Goal: Task Accomplishment & Management: Use online tool/utility

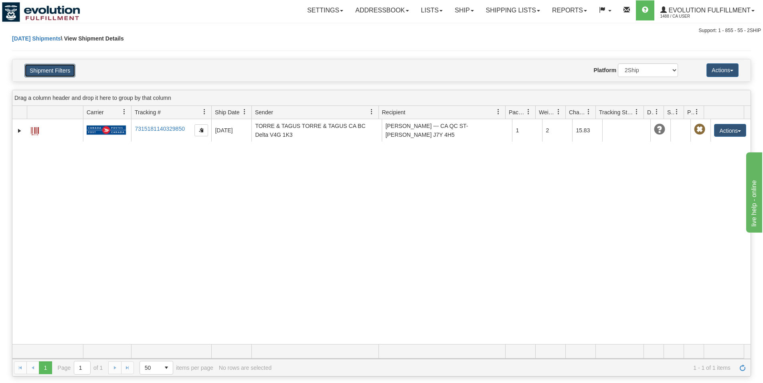
click at [27, 73] on button "Shipment Filters" at bounding box center [49, 71] width 51 height 14
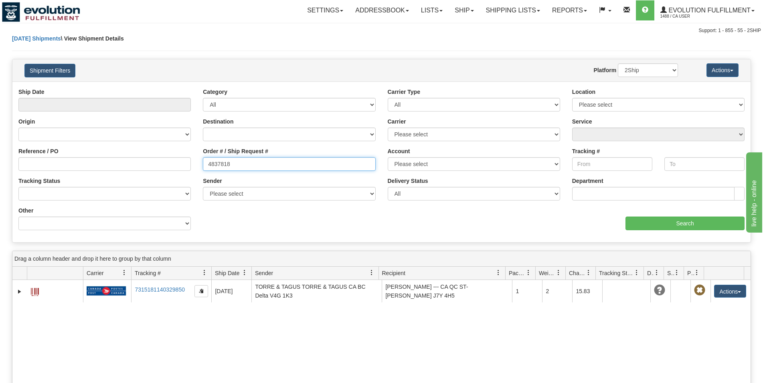
drag, startPoint x: 249, startPoint y: 164, endPoint x: -202, endPoint y: 43, distance: 467.7
click at [203, 157] on input "4837818" at bounding box center [289, 164] width 172 height 14
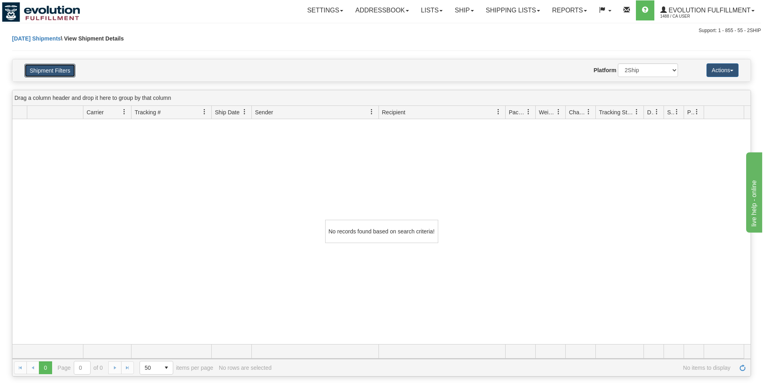
drag, startPoint x: 44, startPoint y: 67, endPoint x: 91, endPoint y: 111, distance: 64.4
click at [45, 68] on button "Shipment Filters" at bounding box center [49, 71] width 51 height 14
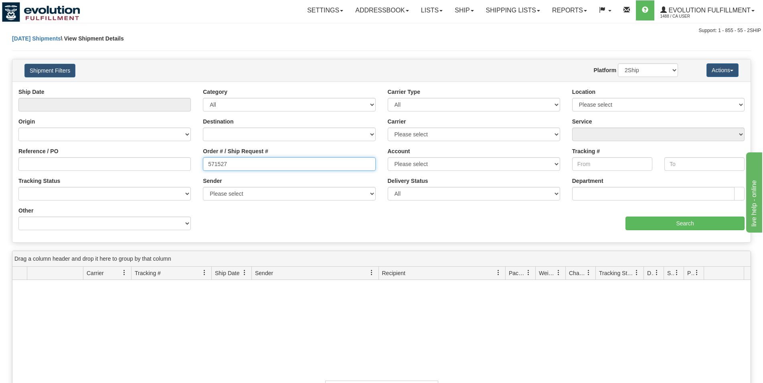
drag, startPoint x: 251, startPoint y: 166, endPoint x: 77, endPoint y: 141, distance: 175.4
click at [203, 157] on input "571527" at bounding box center [289, 164] width 172 height 14
type input "800"
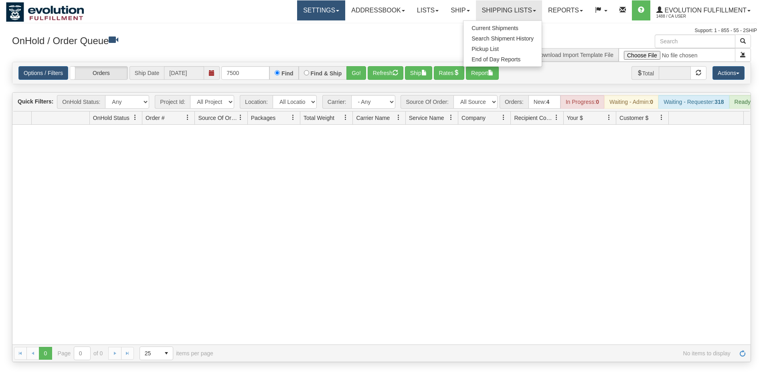
click at [323, 14] on link "Settings" at bounding box center [321, 10] width 48 height 20
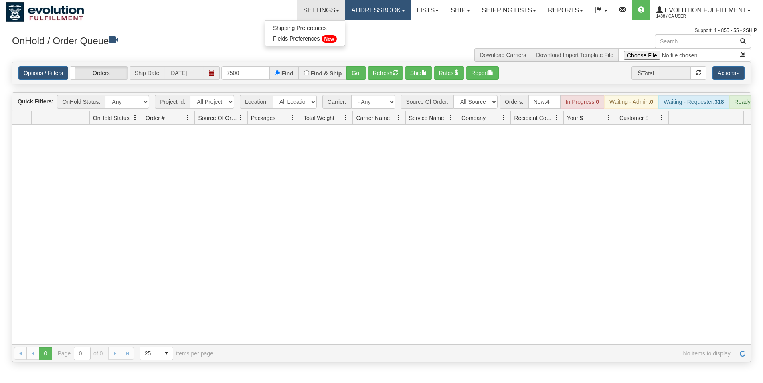
click at [348, 14] on link "Addressbook" at bounding box center [378, 10] width 66 height 20
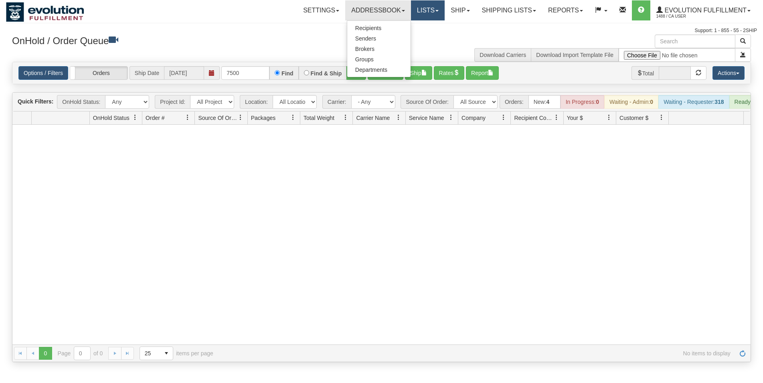
click at [416, 19] on link "Lists" at bounding box center [428, 10] width 34 height 20
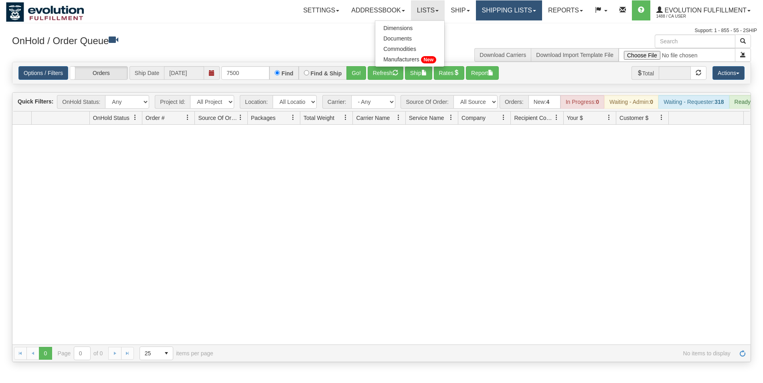
click at [533, 9] on link "Shipping lists" at bounding box center [509, 10] width 66 height 20
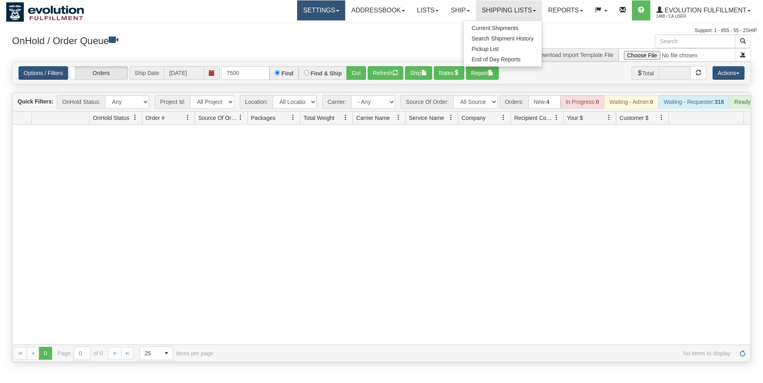
click at [315, 15] on link "Settings" at bounding box center [321, 10] width 48 height 20
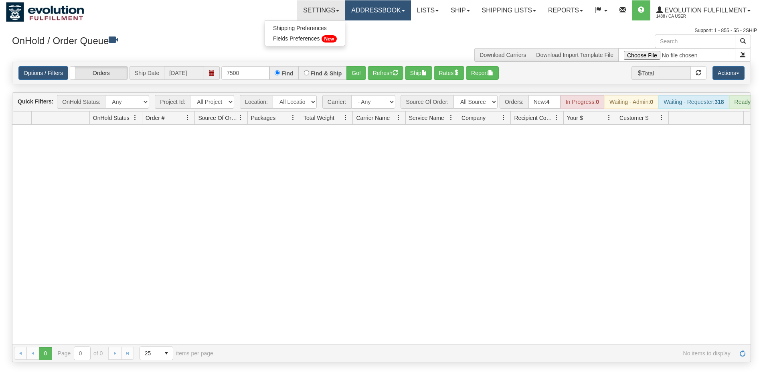
click at [370, 12] on link "Addressbook" at bounding box center [378, 10] width 66 height 20
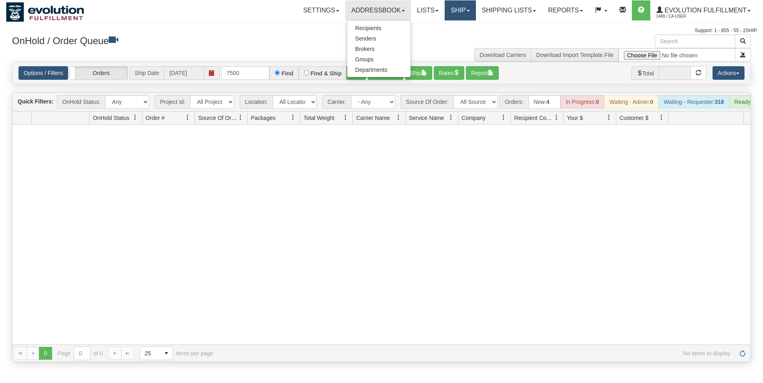
click at [446, 11] on link "Ship" at bounding box center [460, 10] width 31 height 20
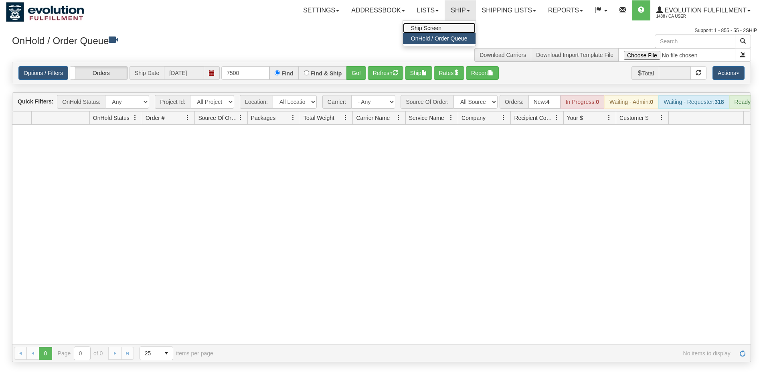
click at [438, 27] on link "Ship Screen" at bounding box center [439, 28] width 73 height 10
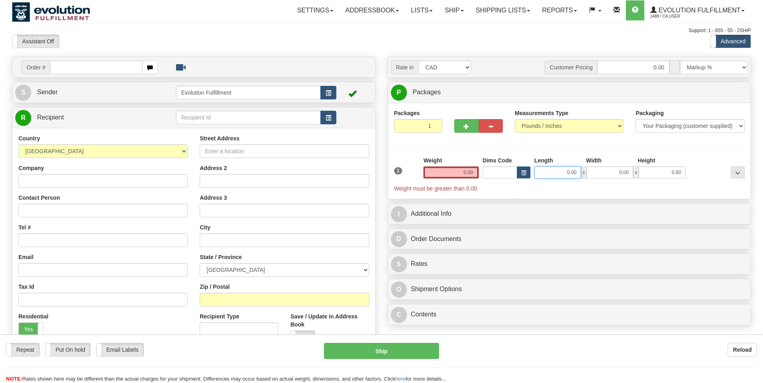
drag, startPoint x: 565, startPoint y: 168, endPoint x: 593, endPoint y: 168, distance: 28.1
click at [581, 168] on input "0.00" at bounding box center [557, 172] width 46 height 12
type input "15.00"
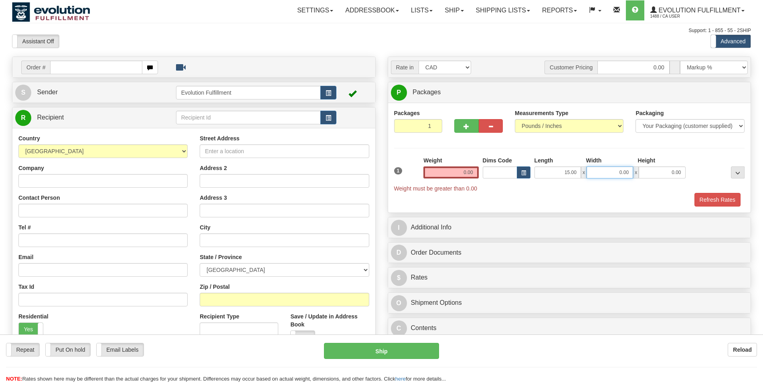
drag, startPoint x: 618, startPoint y: 176, endPoint x: 661, endPoint y: 168, distance: 43.9
click at [633, 168] on input "0.00" at bounding box center [609, 172] width 46 height 12
type input "11.00"
drag, startPoint x: 678, startPoint y: 174, endPoint x: 690, endPoint y: 172, distance: 11.8
click at [685, 172] on input "0.00" at bounding box center [661, 172] width 46 height 12
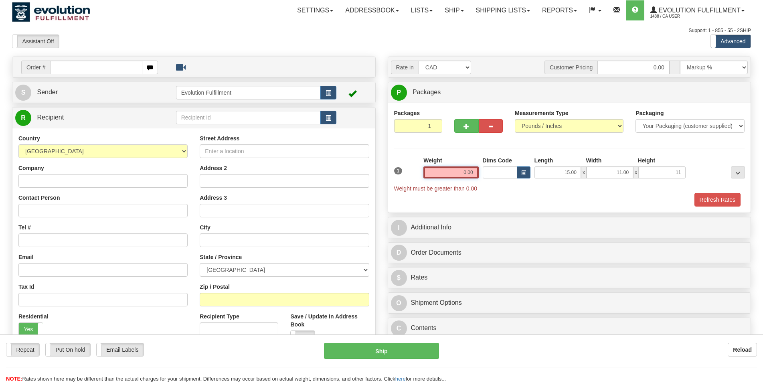
type input "11.00"
drag, startPoint x: 491, startPoint y: 170, endPoint x: 517, endPoint y: 169, distance: 25.7
click at [478, 169] on input "0.00" at bounding box center [450, 172] width 55 height 12
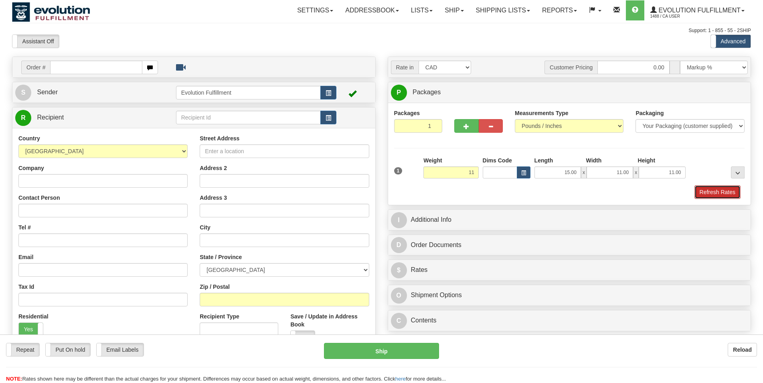
type input "11.00"
click at [706, 189] on button "Refresh Rates" at bounding box center [717, 192] width 46 height 14
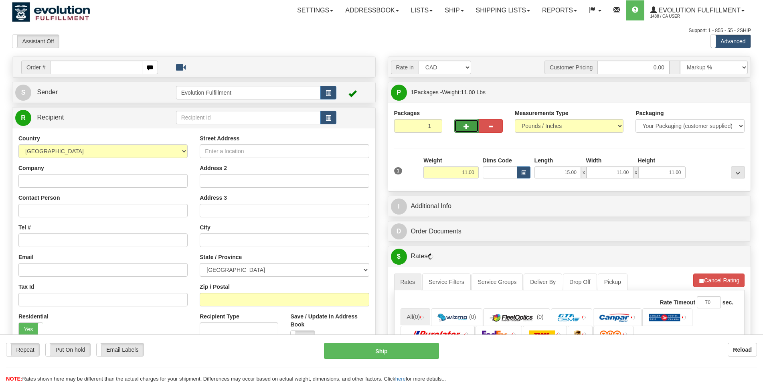
click at [462, 126] on button "button" at bounding box center [466, 126] width 24 height 14
radio input "true"
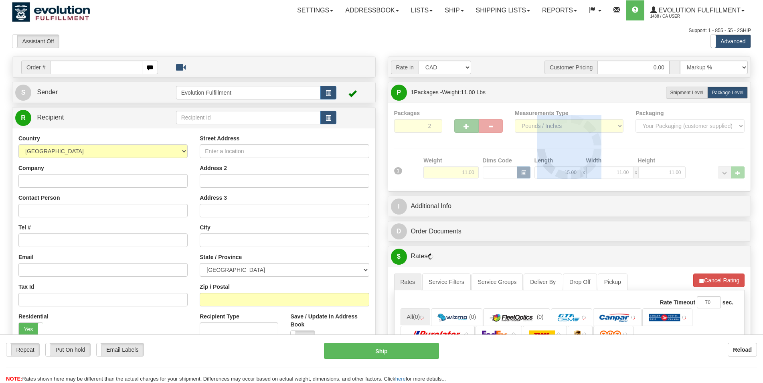
click at [462, 126] on div at bounding box center [569, 147] width 351 height 76
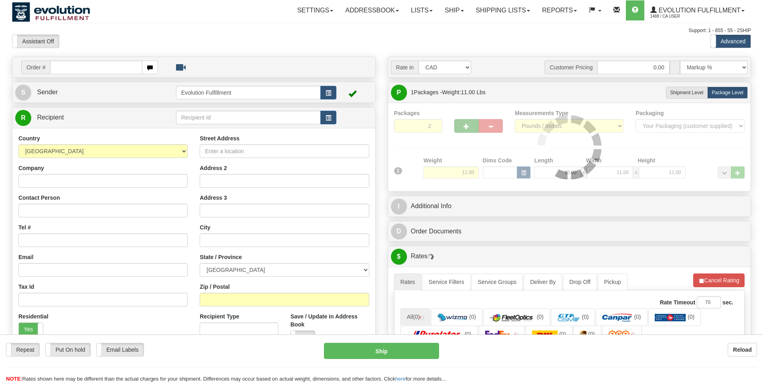
click at [462, 126] on div at bounding box center [569, 147] width 351 height 76
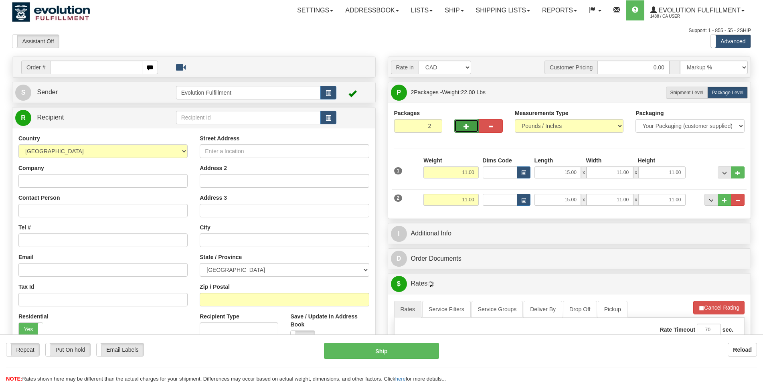
click at [462, 124] on button "button" at bounding box center [466, 126] width 24 height 14
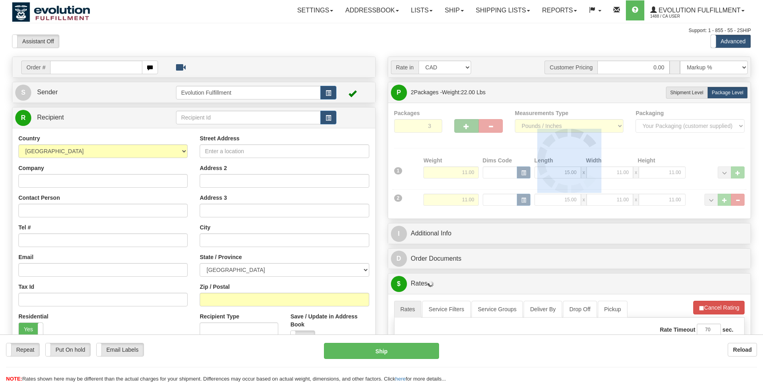
click at [462, 124] on div at bounding box center [569, 160] width 351 height 103
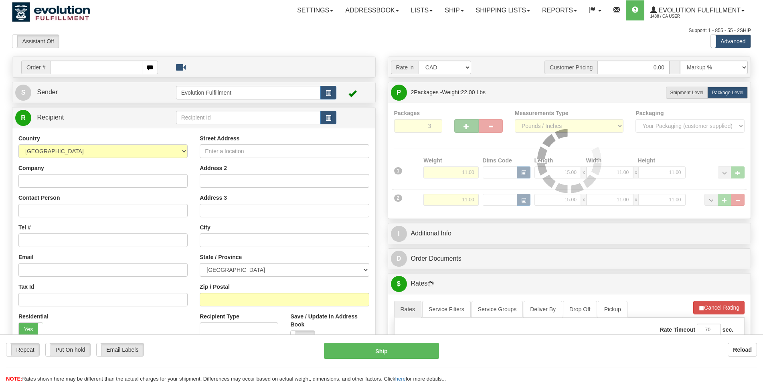
click at [462, 124] on div at bounding box center [569, 160] width 351 height 103
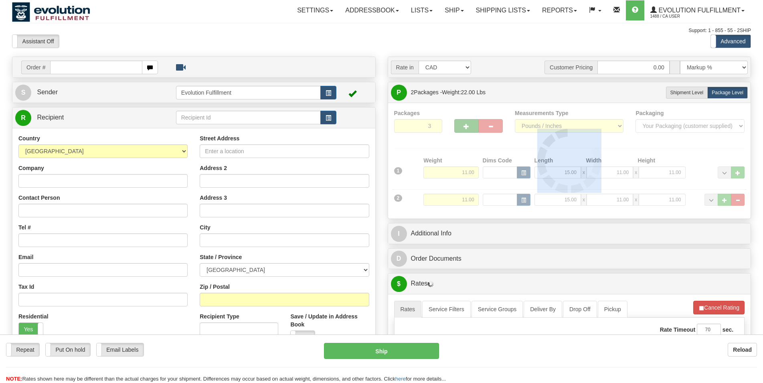
click at [462, 124] on div at bounding box center [569, 160] width 351 height 103
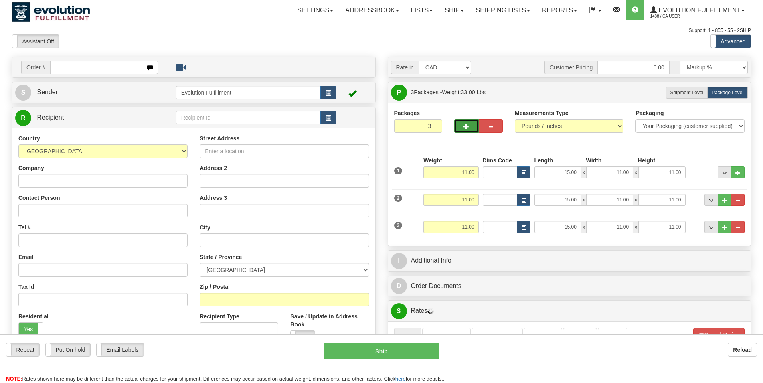
click at [462, 124] on button "button" at bounding box center [466, 126] width 24 height 14
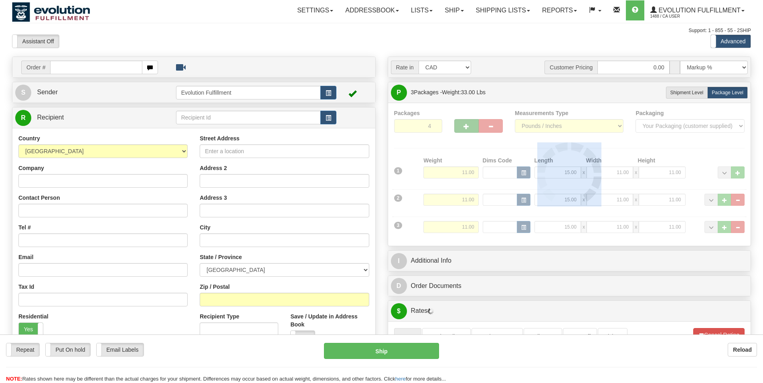
click at [462, 124] on div at bounding box center [569, 174] width 351 height 131
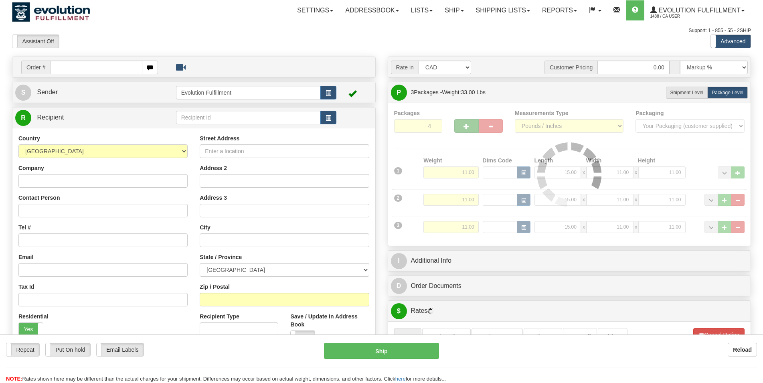
click at [462, 124] on div at bounding box center [569, 174] width 351 height 131
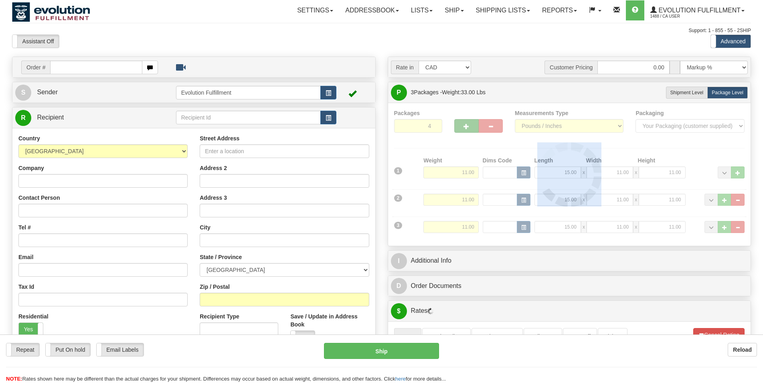
click at [462, 124] on div at bounding box center [569, 174] width 351 height 131
click at [462, 124] on div "Packages 4 3 Measurements Type" at bounding box center [569, 174] width 351 height 131
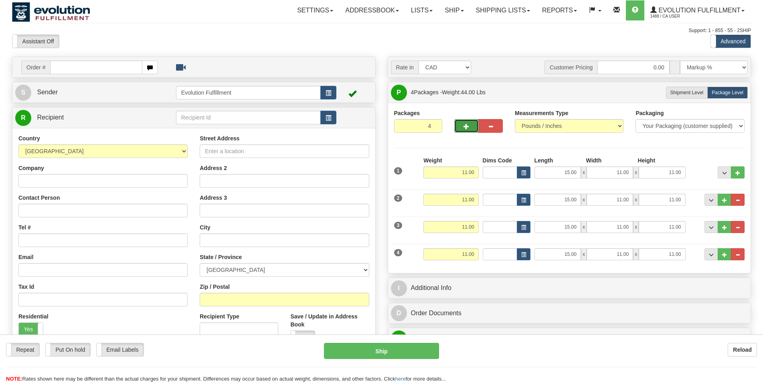
click at [462, 124] on button "button" at bounding box center [466, 126] width 24 height 14
click at [0, 0] on div at bounding box center [0, 0] width 0 height 0
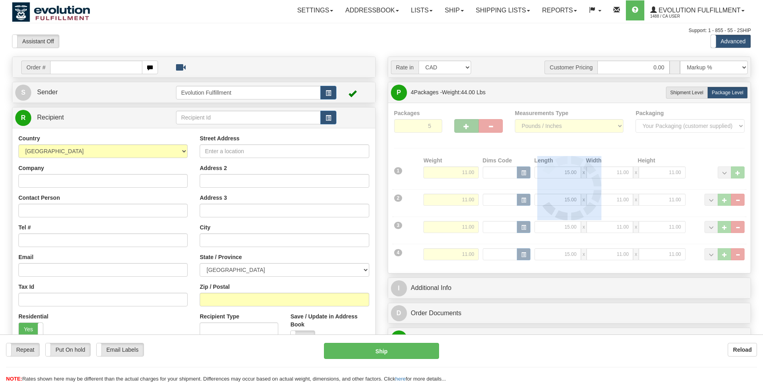
click at [462, 124] on div at bounding box center [569, 188] width 351 height 158
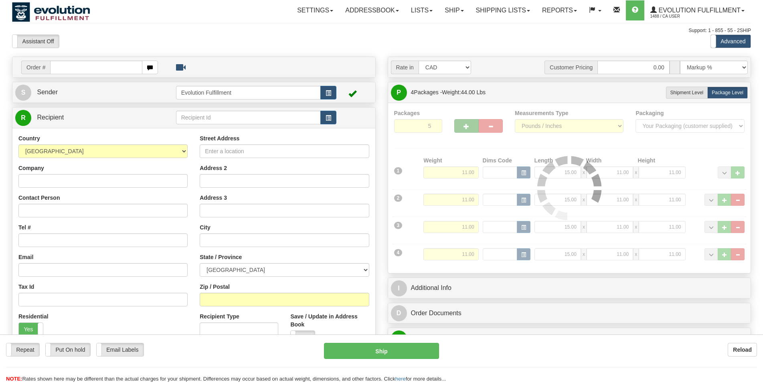
click at [462, 124] on div at bounding box center [569, 188] width 351 height 158
click at [462, 124] on div "Packages 5 4 Measurements Type" at bounding box center [569, 188] width 351 height 158
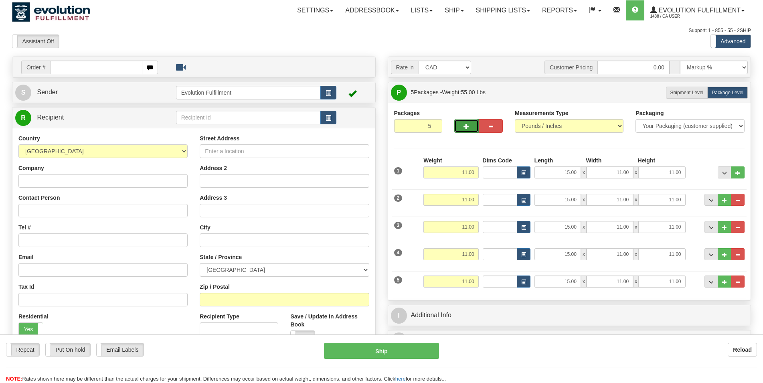
click at [462, 124] on button "button" at bounding box center [466, 126] width 24 height 14
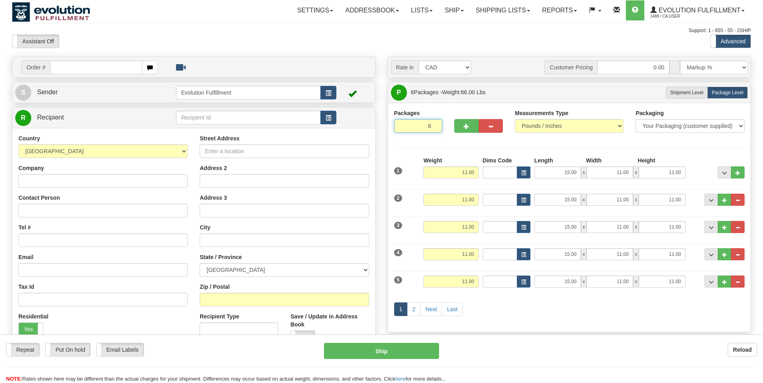
click at [422, 129] on input "6" at bounding box center [418, 126] width 48 height 14
click at [442, 124] on input "6" at bounding box center [418, 126] width 48 height 14
type input "33"
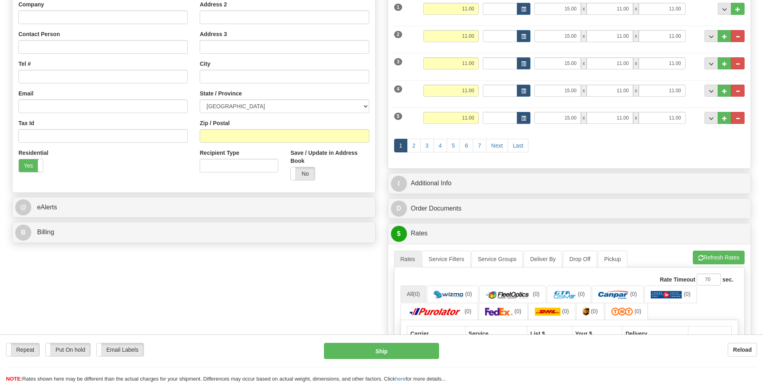
scroll to position [286, 0]
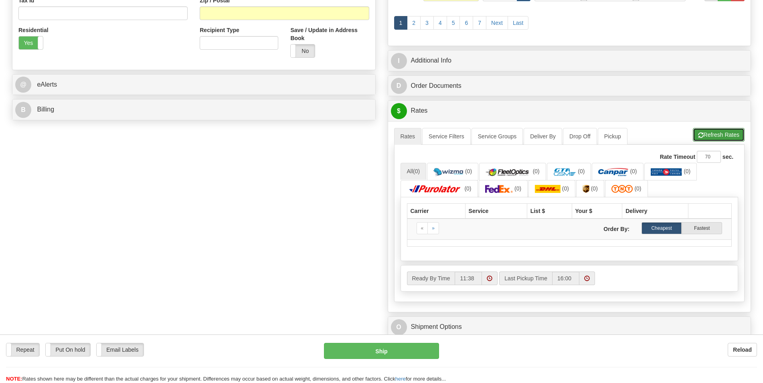
click at [707, 140] on button "Refresh Rates" at bounding box center [719, 135] width 52 height 14
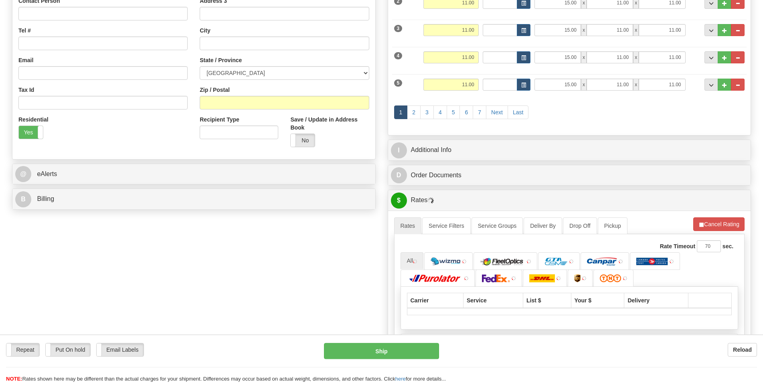
scroll to position [164, 0]
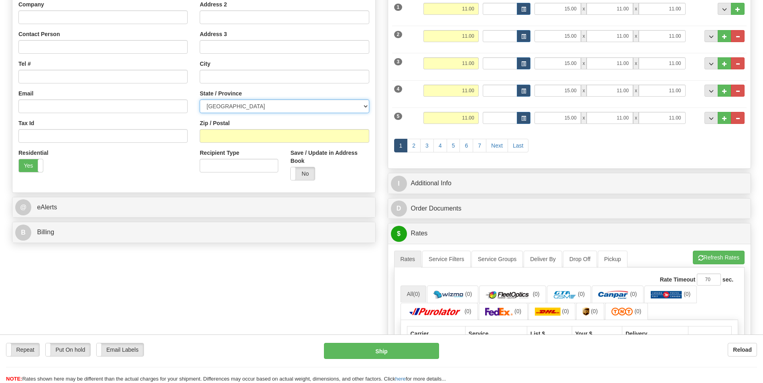
select select "BC"
click option "[GEOGRAPHIC_DATA]" at bounding box center [0, 0] width 0 height 0
click at [232, 127] on div "Zip / Postal" at bounding box center [284, 131] width 169 height 24
click at [232, 135] on input "Zip / Postal" at bounding box center [284, 136] width 169 height 14
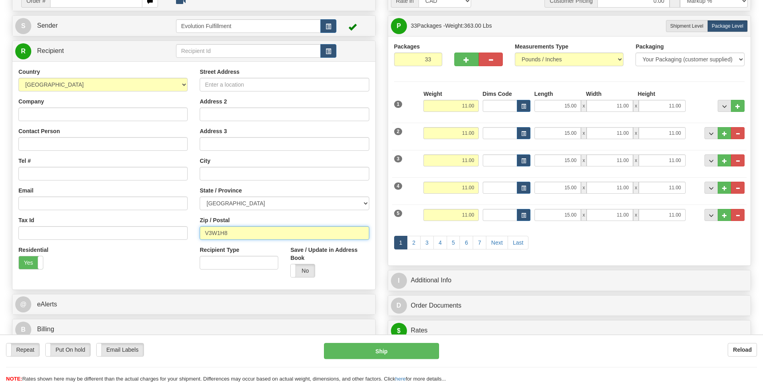
scroll to position [41, 0]
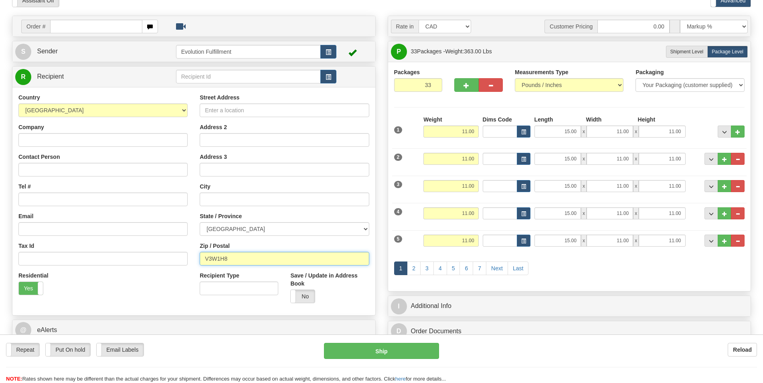
type input "V3W1H8"
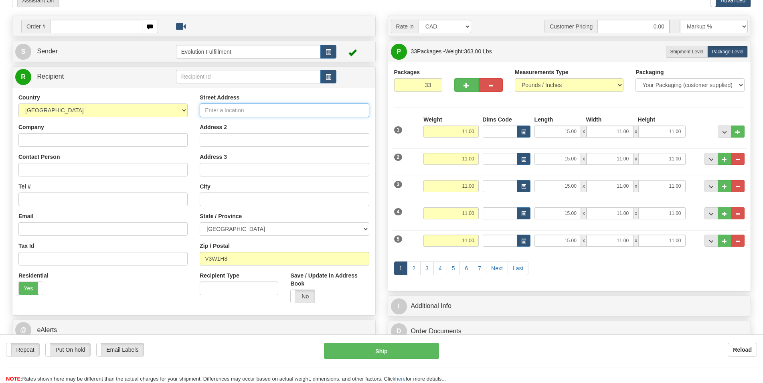
click at [223, 105] on input "Street Address" at bounding box center [284, 110] width 169 height 14
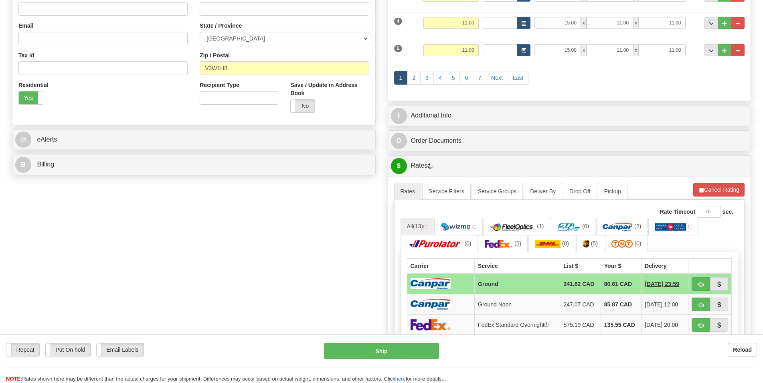
scroll to position [123, 0]
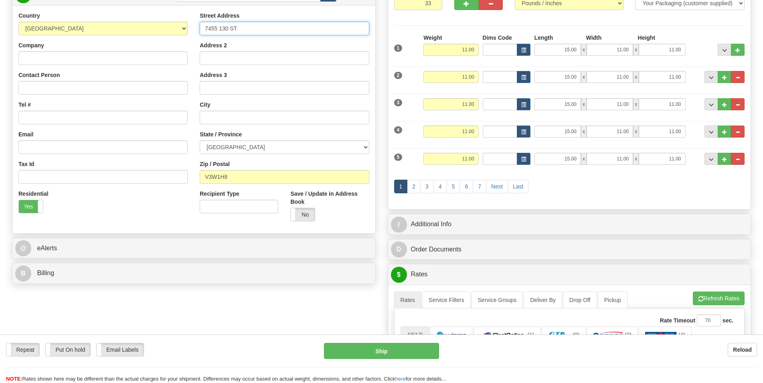
type input "7455 130 ST"
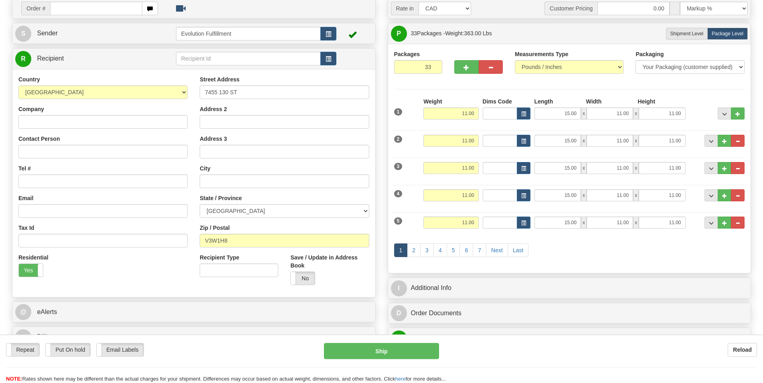
scroll to position [0, 0]
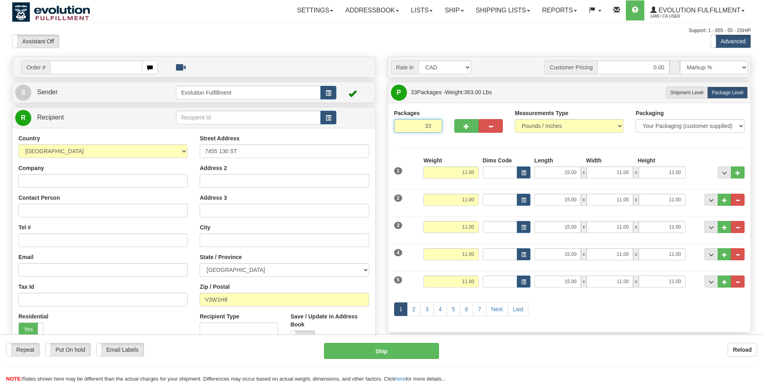
drag, startPoint x: 417, startPoint y: 123, endPoint x: 443, endPoint y: 125, distance: 26.2
click at [442, 125] on input "33" at bounding box center [418, 126] width 48 height 14
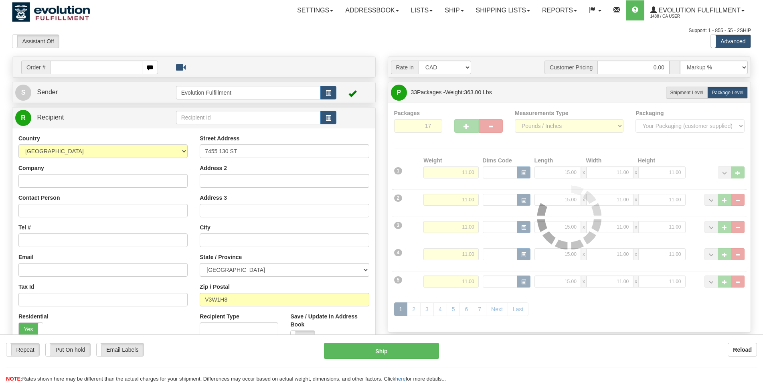
click at [482, 154] on div "Packages 17 33 Measurements Type" at bounding box center [569, 217] width 351 height 217
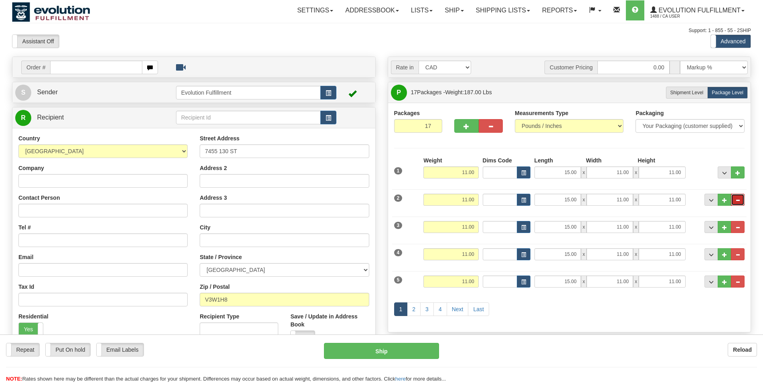
click at [737, 203] on button "..." at bounding box center [738, 200] width 14 height 12
click at [0, 0] on div at bounding box center [0, 0] width 0 height 0
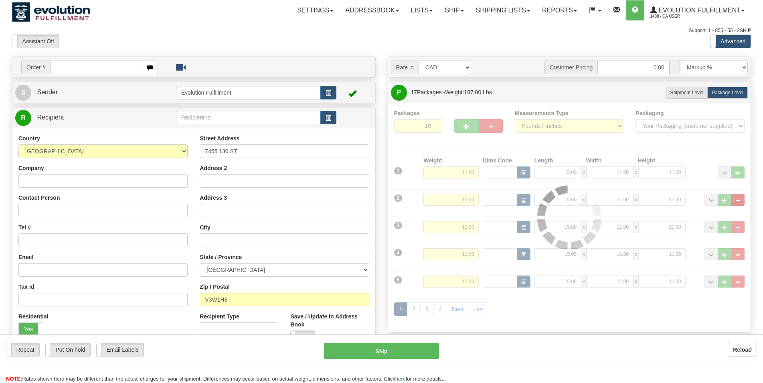
click at [737, 203] on div at bounding box center [569, 217] width 351 height 217
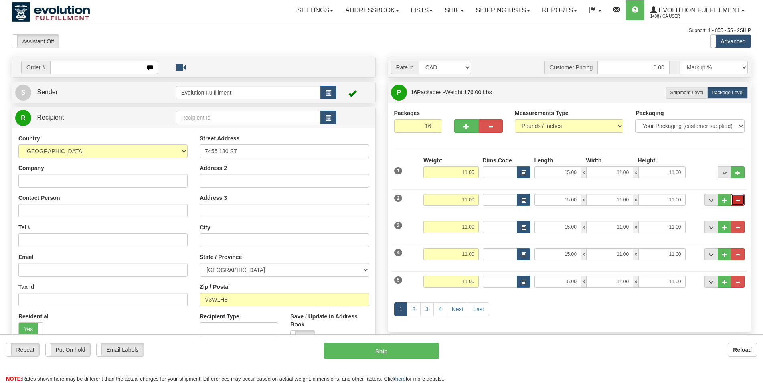
click at [737, 198] on span "..." at bounding box center [737, 200] width 5 height 4
click at [442, 125] on input "15" at bounding box center [418, 126] width 48 height 14
type input "1"
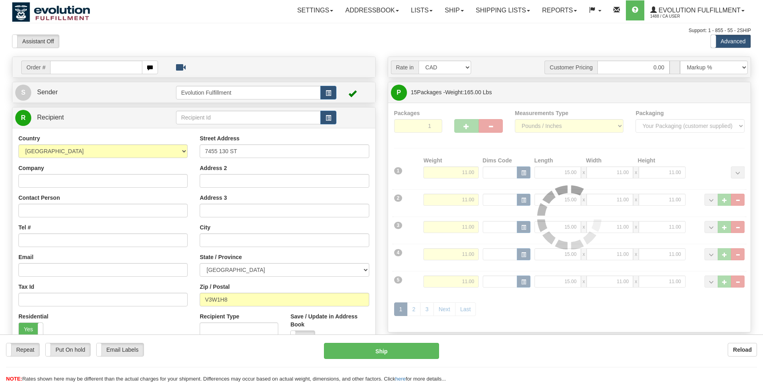
click at [458, 143] on div "Packages 1 15 Measurements Type" at bounding box center [569, 217] width 351 height 217
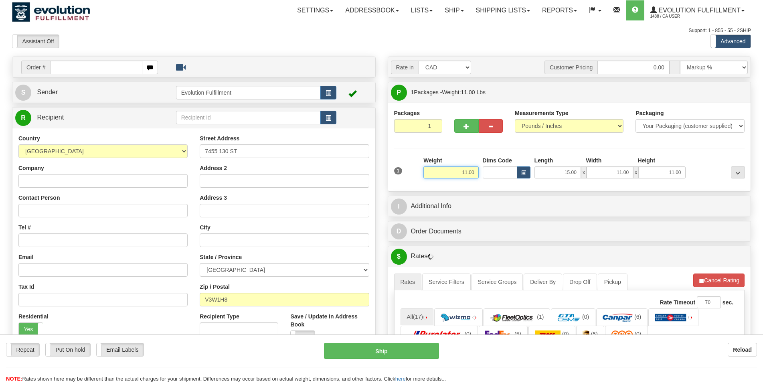
drag, startPoint x: 459, startPoint y: 173, endPoint x: 491, endPoint y: 166, distance: 32.3
click at [478, 166] on input "11.00" at bounding box center [450, 172] width 55 height 12
type input "23.00"
drag, startPoint x: 556, startPoint y: 171, endPoint x: 583, endPoint y: 170, distance: 27.3
click at [581, 170] on input "15.00" at bounding box center [557, 172] width 46 height 12
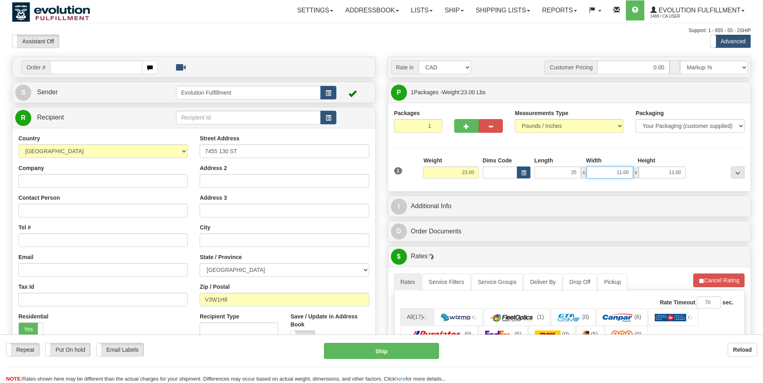
type input "25.00"
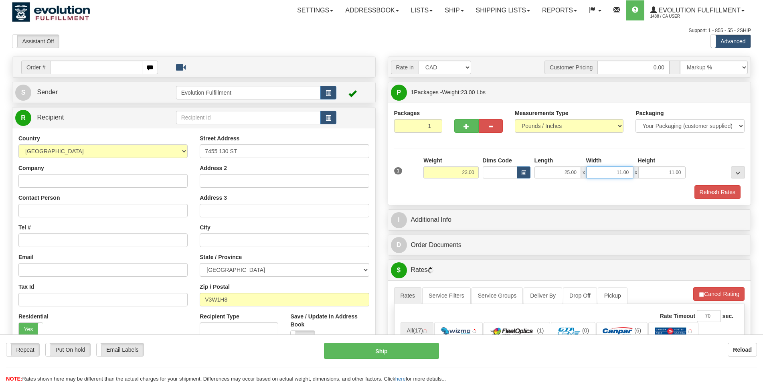
drag, startPoint x: 596, startPoint y: 171, endPoint x: 633, endPoint y: 168, distance: 37.0
click at [633, 168] on input "11.00" at bounding box center [609, 172] width 46 height 12
type input "17.00"
drag, startPoint x: 647, startPoint y: 174, endPoint x: 687, endPoint y: 165, distance: 40.6
click at [685, 166] on input "11.00" at bounding box center [661, 172] width 46 height 12
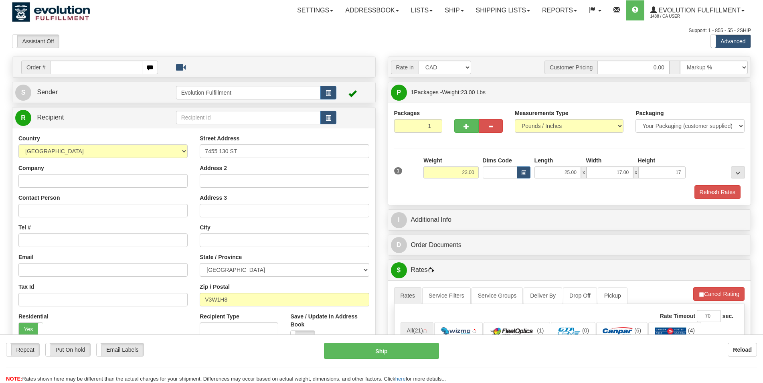
type input "17.00"
click at [696, 165] on div at bounding box center [716, 167] width 59 height 22
drag, startPoint x: 422, startPoint y: 120, endPoint x: 446, endPoint y: 115, distance: 24.3
click at [442, 119] on input "1" at bounding box center [418, 126] width 48 height 14
type input "17"
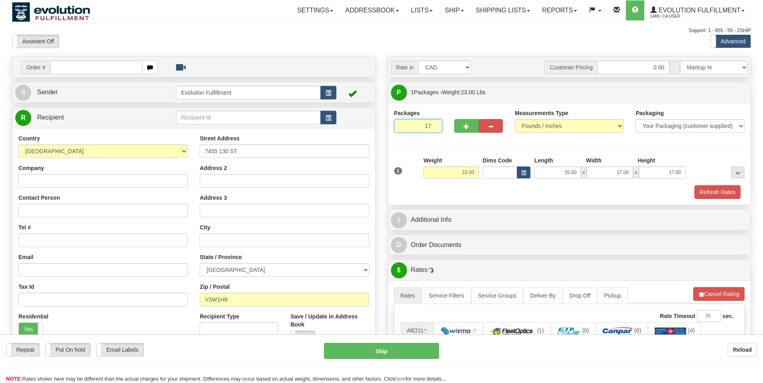
radio input "true"
click at [561, 162] on div "Packages 17 1 Measurements Type" at bounding box center [569, 154] width 351 height 90
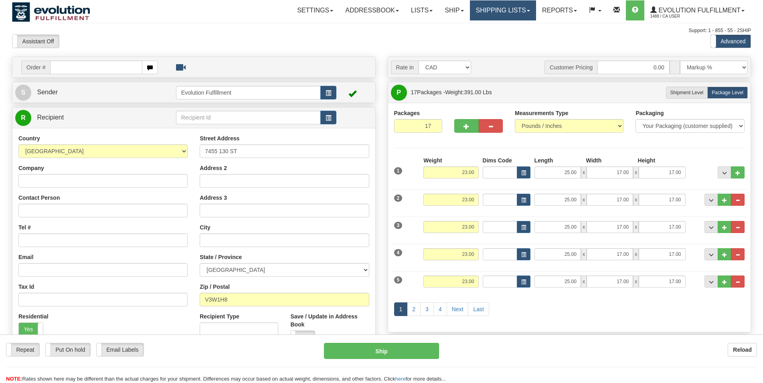
click at [509, 13] on link "Shipping lists" at bounding box center [503, 10] width 66 height 20
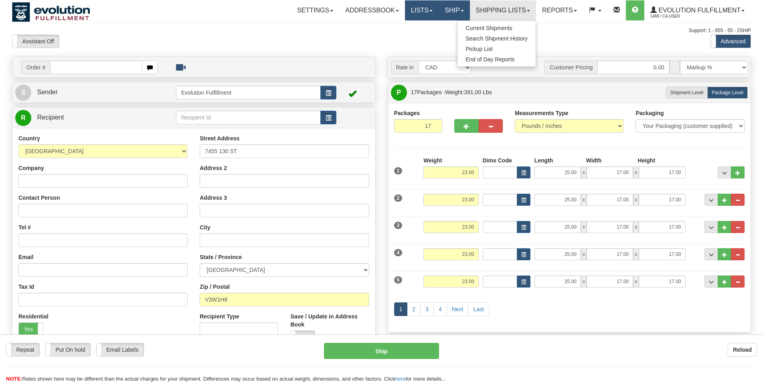
click at [433, 16] on link "Lists" at bounding box center [422, 10] width 34 height 20
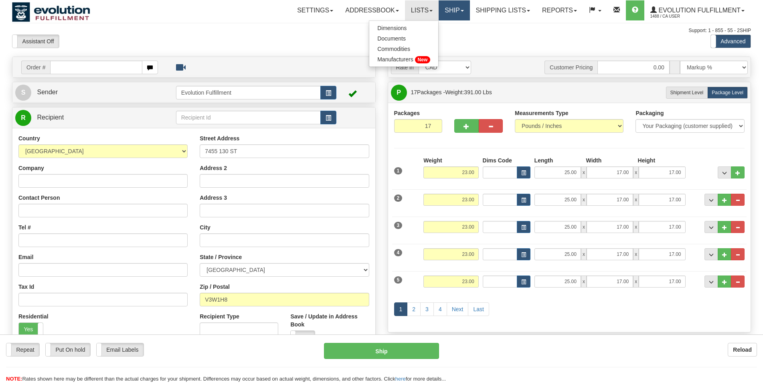
click at [453, 13] on link "Ship" at bounding box center [453, 10] width 31 height 20
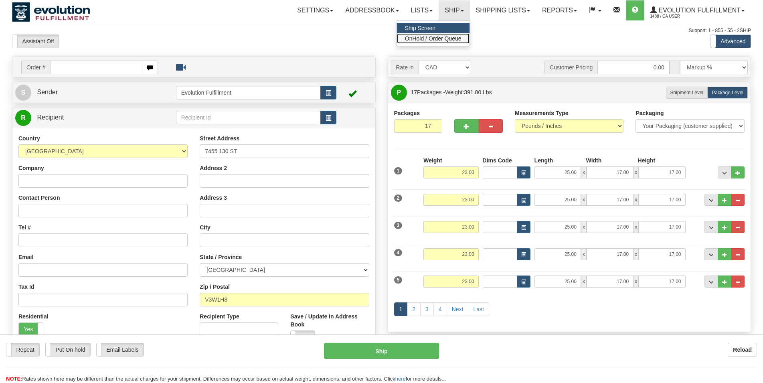
click at [444, 36] on span "OnHold / Order Queue" at bounding box center [433, 38] width 57 height 6
